Goal: Information Seeking & Learning: Find specific fact

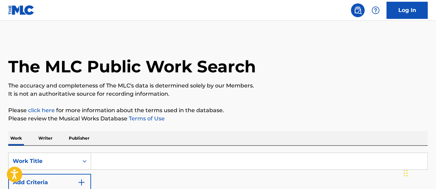
click at [115, 163] on input "Search Form" at bounding box center [259, 161] width 336 height 16
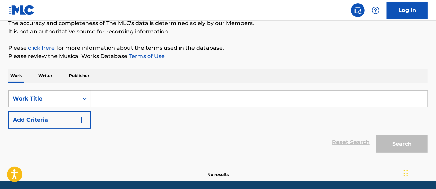
scroll to position [69, 0]
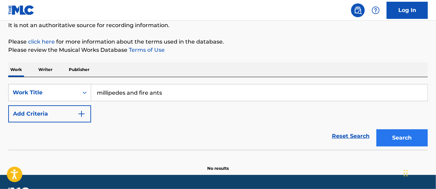
type input "millipedes and fire ants"
click at [398, 133] on button "Search" at bounding box center [402, 137] width 51 height 17
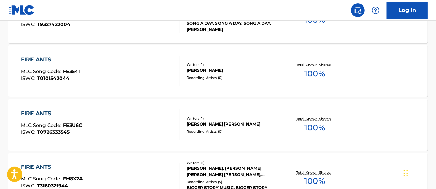
scroll to position [514, 0]
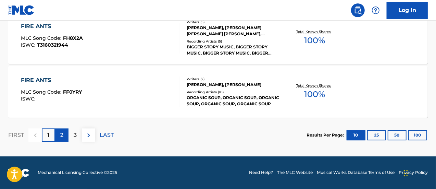
click at [60, 134] on p "2" at bounding box center [61, 135] width 3 height 8
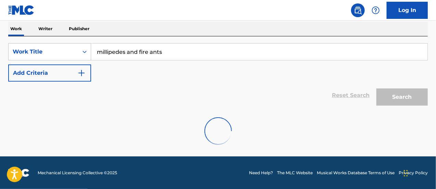
scroll to position [650, 0]
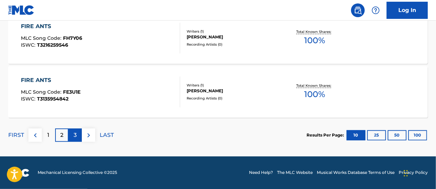
click at [79, 134] on div "3" at bounding box center [75, 134] width 13 height 13
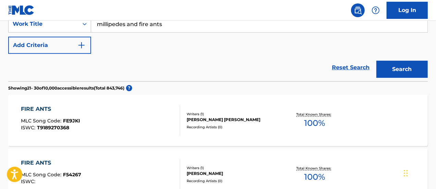
scroll to position [34, 0]
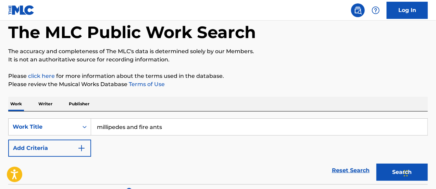
click at [164, 125] on input "millipedes and fire ants" at bounding box center [259, 127] width 336 height 16
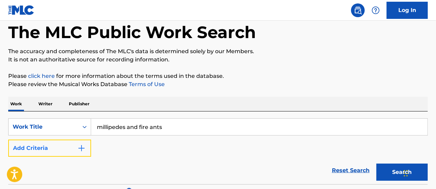
click at [74, 143] on button "Add Criteria" at bounding box center [49, 147] width 83 height 17
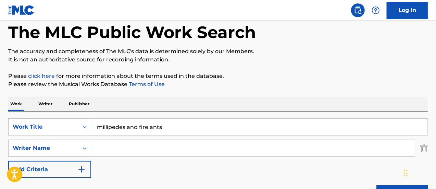
click at [114, 149] on input "Search Form" at bounding box center [253, 148] width 324 height 16
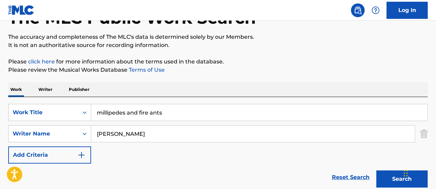
scroll to position [69, 0]
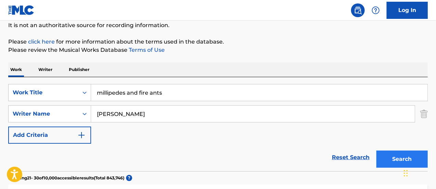
type input "[PERSON_NAME]"
click at [386, 160] on button "Search" at bounding box center [402, 158] width 51 height 17
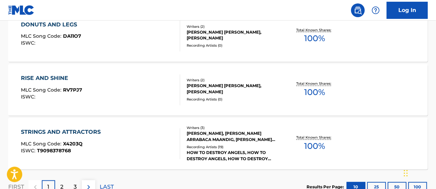
scroll to position [671, 0]
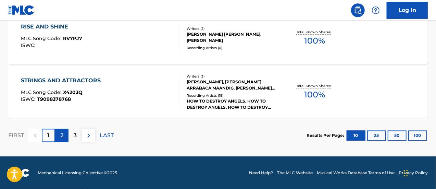
click at [62, 135] on p "2" at bounding box center [61, 135] width 3 height 8
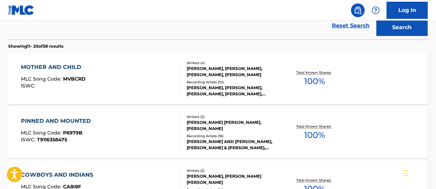
scroll to position [191, 0]
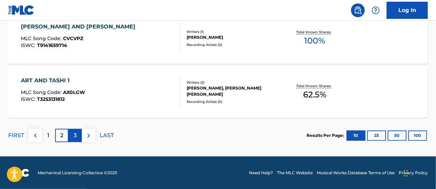
click at [78, 136] on div "3" at bounding box center [75, 134] width 13 height 13
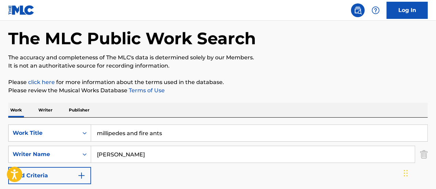
scroll to position [103, 0]
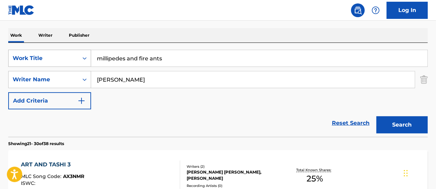
drag, startPoint x: 189, startPoint y: 62, endPoint x: 72, endPoint y: 62, distance: 116.8
click at [72, 62] on div "SearchWithCriteria38480b66-2f09-4adc-afa5-b3e98b20b536 Work Title millipedes an…" at bounding box center [218, 58] width 420 height 17
type input "jagged branches"
click at [377, 116] on button "Search" at bounding box center [402, 124] width 51 height 17
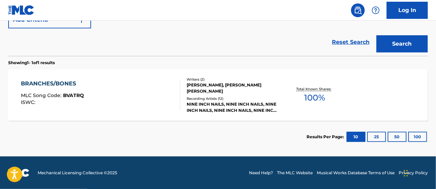
scroll to position [149, 0]
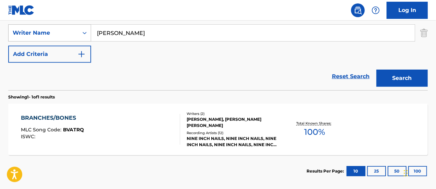
drag, startPoint x: 134, startPoint y: 34, endPoint x: 73, endPoint y: 35, distance: 61.7
click at [73, 35] on div "SearchWithCriteriaef8b249d-9b84-4efa-8d9c-5b2613d2d142 Writer Name [PERSON_NAME]" at bounding box center [218, 32] width 420 height 17
type input "a concrete corridor"
click at [377, 70] on button "Search" at bounding box center [402, 78] width 51 height 17
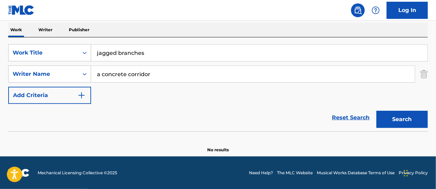
drag, startPoint x: 159, startPoint y: 74, endPoint x: 91, endPoint y: 76, distance: 68.2
click at [88, 78] on div "SearchWithCriteriaef8b249d-9b84-4efa-8d9c-5b2613d2d142 Writer Name a concrete c…" at bounding box center [218, 73] width 420 height 17
drag, startPoint x: 157, startPoint y: 54, endPoint x: 62, endPoint y: 55, distance: 94.2
click at [62, 55] on div "SearchWithCriteria38480b66-2f09-4adc-afa5-b3e98b20b536 Work Title jagged branch…" at bounding box center [218, 52] width 420 height 17
click at [377, 111] on button "Search" at bounding box center [402, 119] width 51 height 17
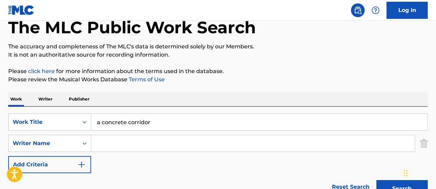
scroll to position [69, 0]
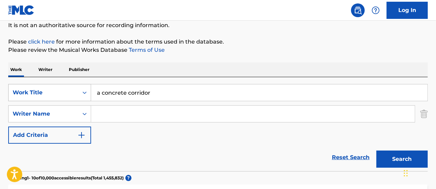
drag, startPoint x: 157, startPoint y: 94, endPoint x: 75, endPoint y: 95, distance: 81.9
click at [75, 95] on div "SearchWithCriteria38480b66-2f09-4adc-afa5-b3e98b20b536 Work Title a concrete co…" at bounding box center [218, 92] width 420 height 17
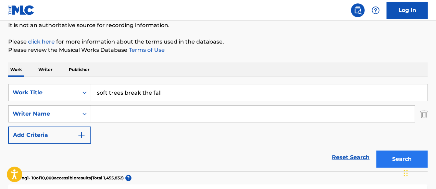
type input "soft trees break the fall"
click at [396, 157] on button "Search" at bounding box center [402, 158] width 51 height 17
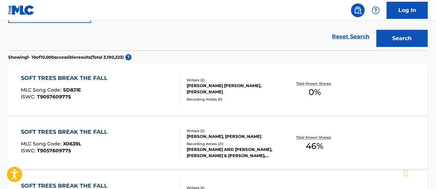
scroll to position [199, 0]
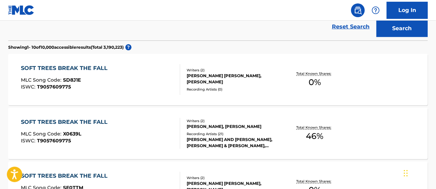
click at [91, 122] on div "SOFT TREES BREAK THE FALL" at bounding box center [66, 122] width 90 height 8
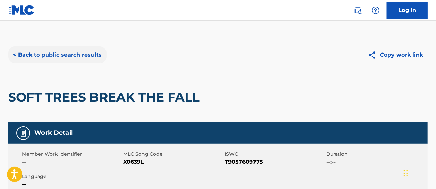
click at [85, 53] on button "< Back to public search results" at bounding box center [57, 54] width 98 height 17
